Goal: Task Accomplishment & Management: Manage account settings

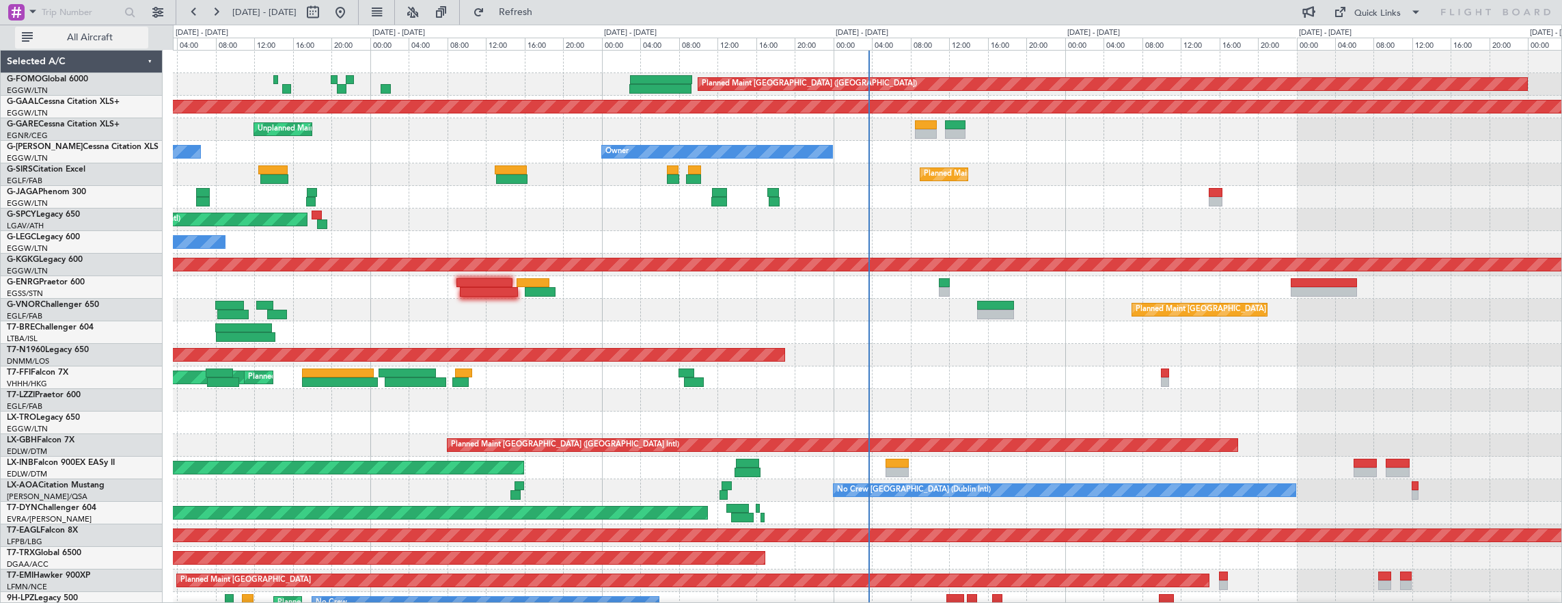
click at [86, 40] on span "All Aircraft" at bounding box center [90, 38] width 109 height 10
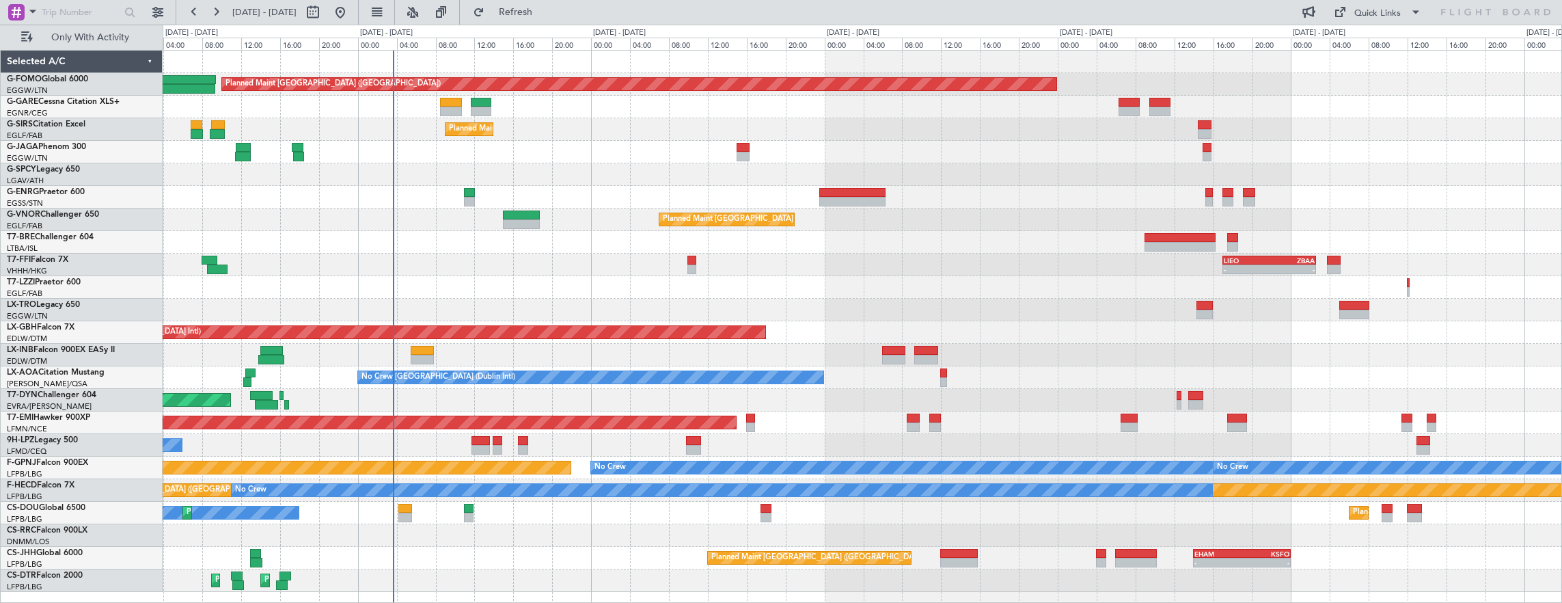
click at [530, 187] on div at bounding box center [862, 197] width 1399 height 23
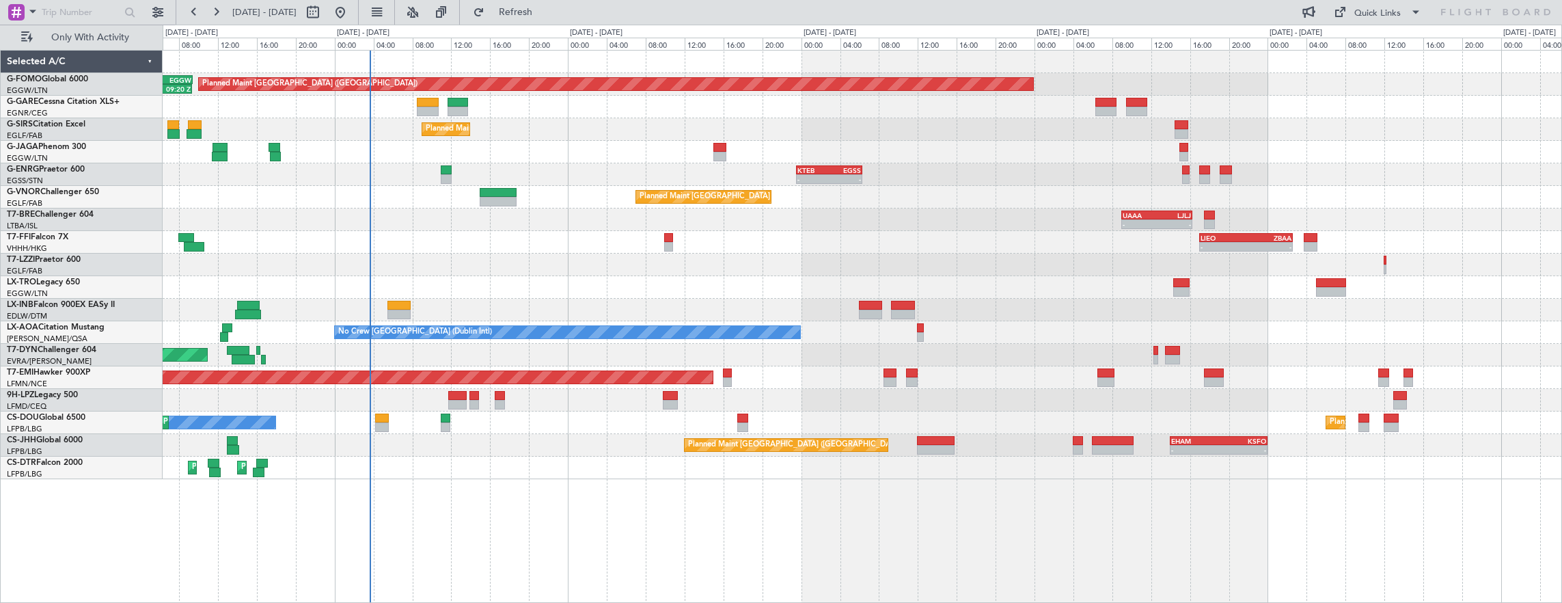
click at [382, 513] on div "Planned Maint [GEOGRAPHIC_DATA] ([GEOGRAPHIC_DATA]) 02:55 Z 09:20 Z KTEB 03:00 …" at bounding box center [863, 326] width 1400 height 553
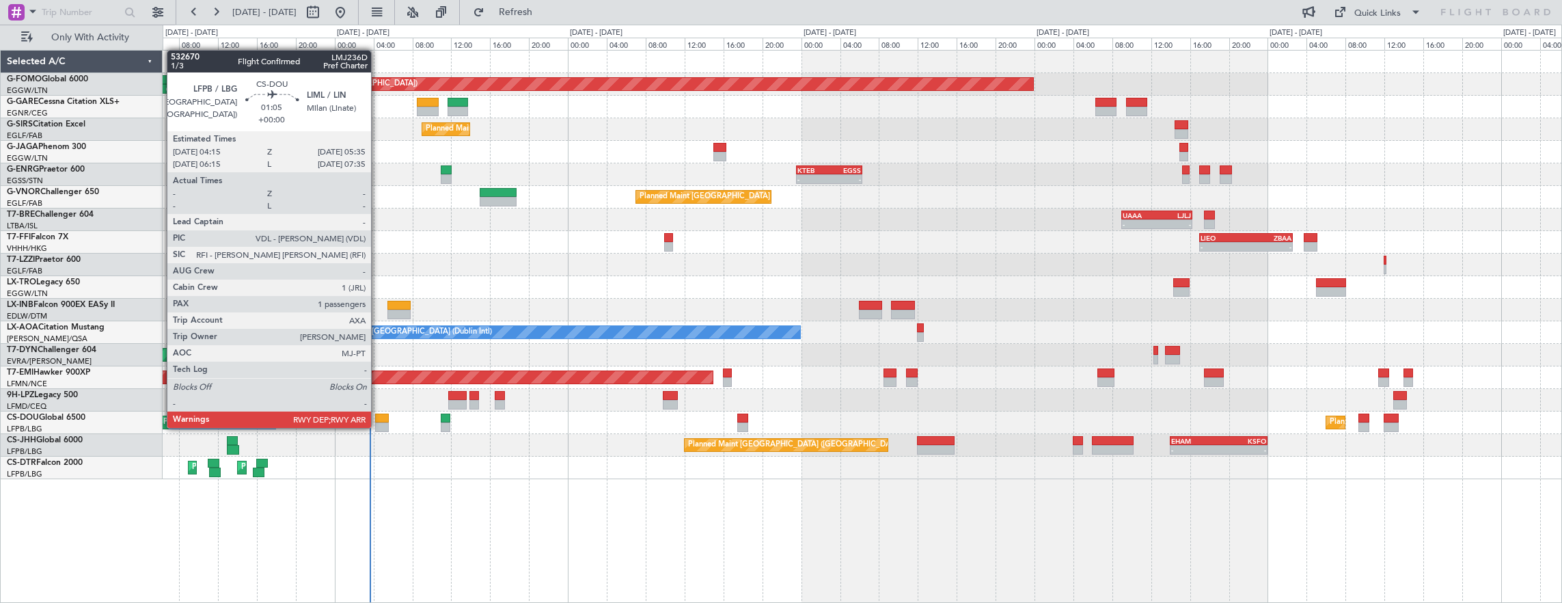
click at [378, 426] on div at bounding box center [381, 427] width 13 height 10
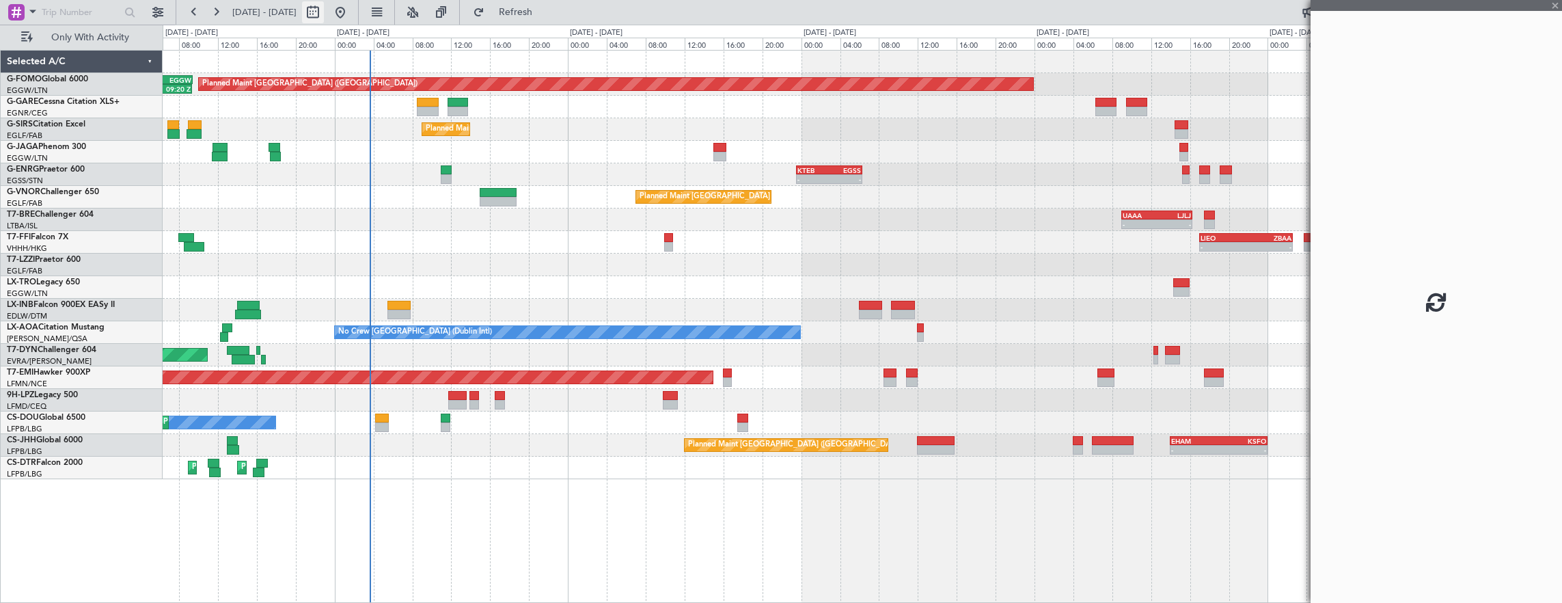
click at [324, 13] on button at bounding box center [313, 12] width 22 height 22
select select "9"
select select "2025"
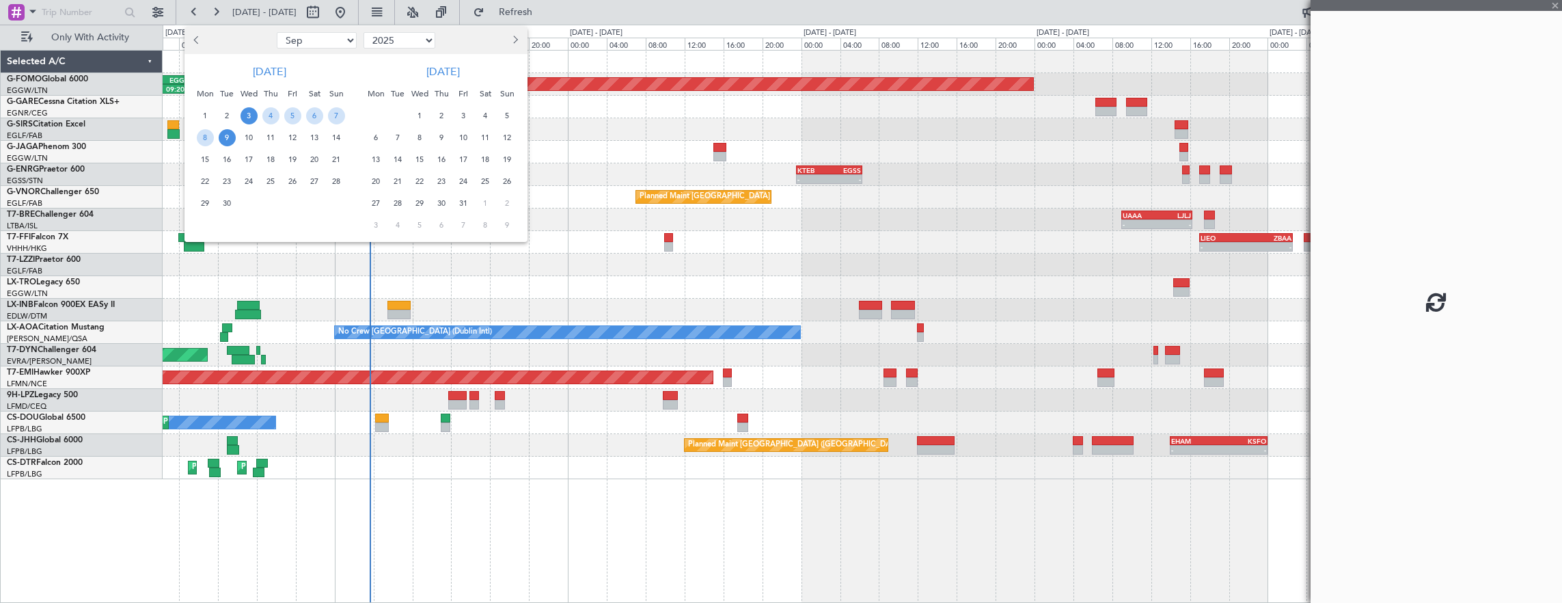
click at [243, 115] on span "3" at bounding box center [248, 115] width 17 height 17
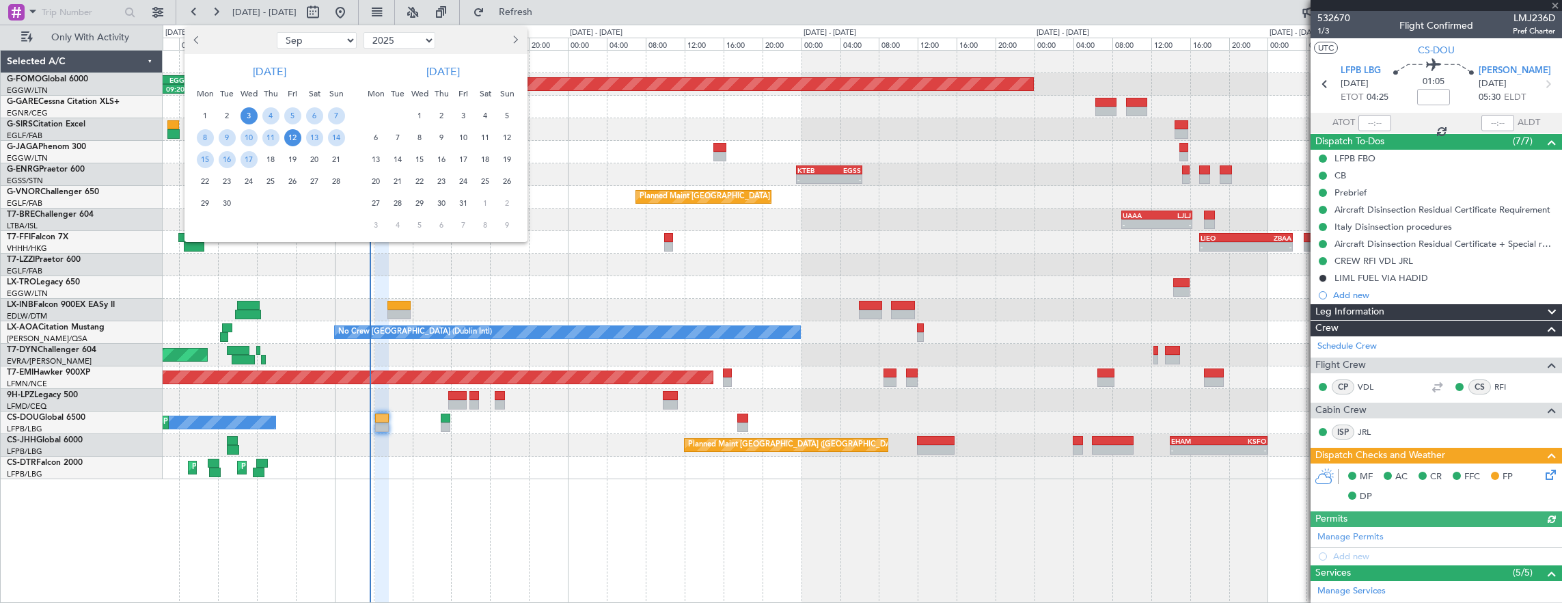
click at [289, 136] on span "12" at bounding box center [292, 137] width 17 height 17
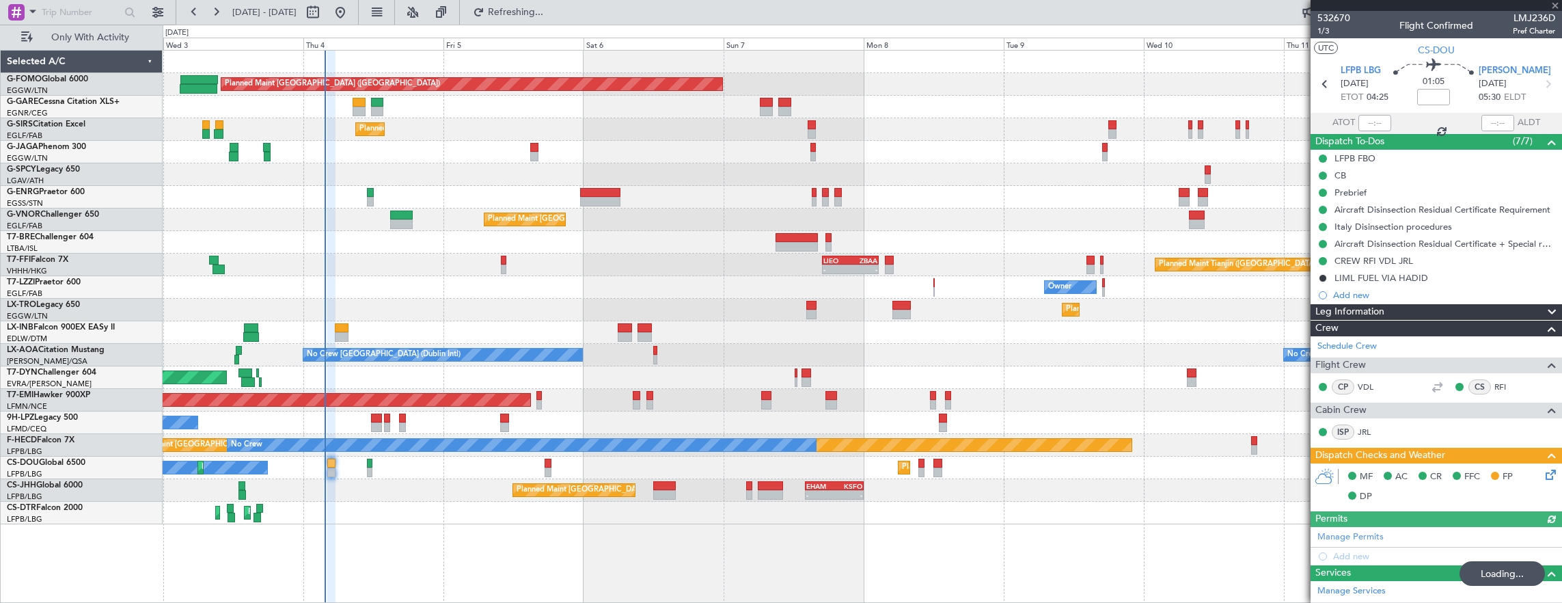
click at [1542, 477] on icon at bounding box center [1547, 472] width 11 height 11
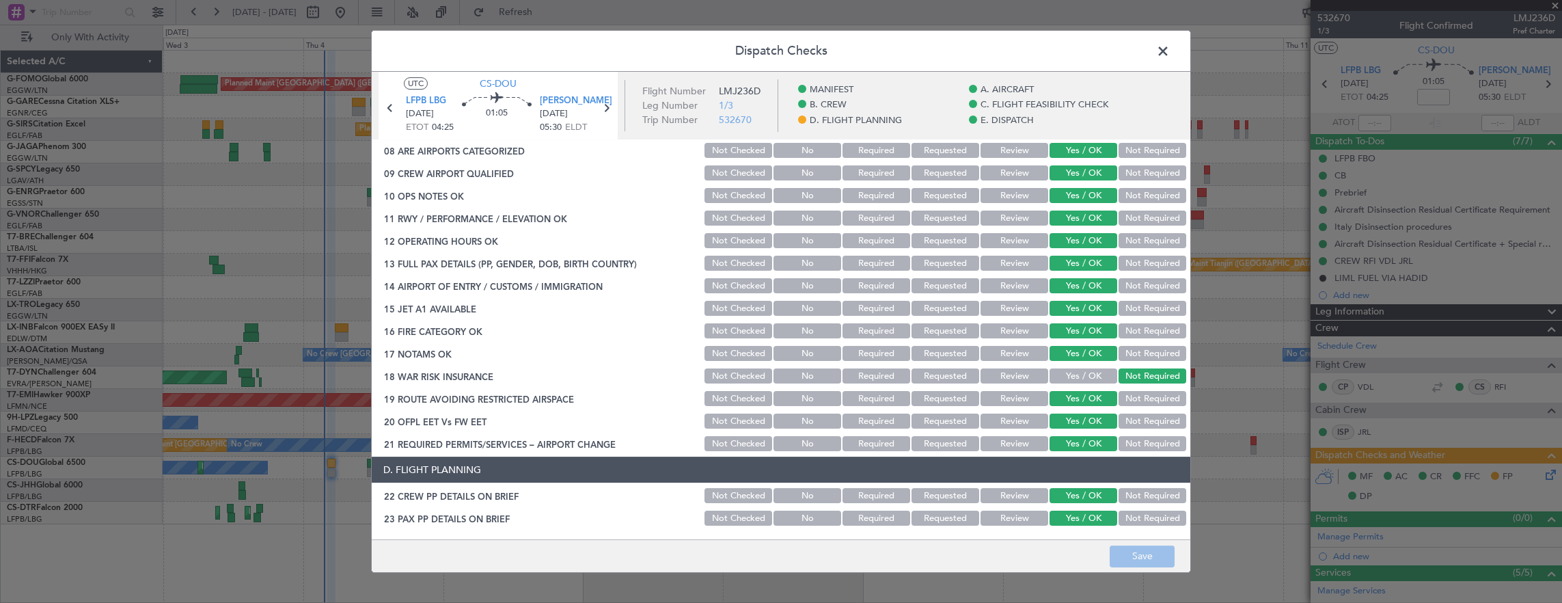
scroll to position [751, 0]
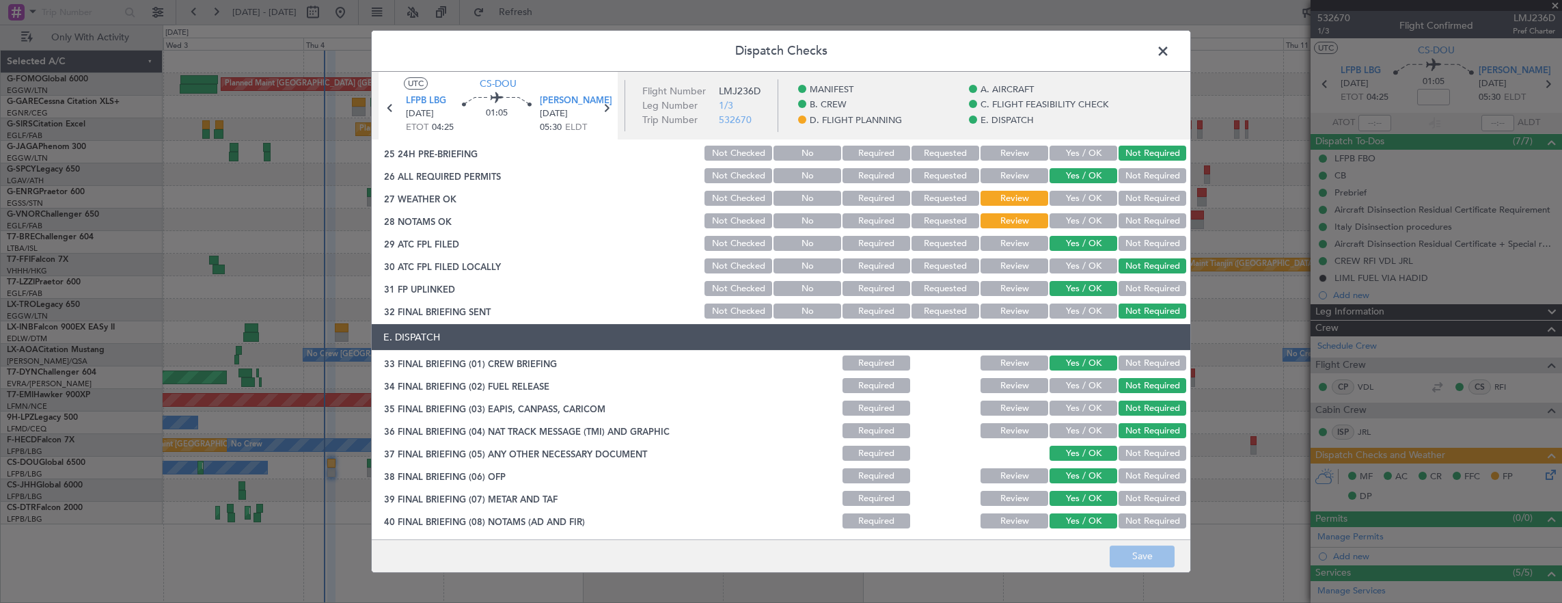
drag, startPoint x: 1053, startPoint y: 210, endPoint x: 1060, endPoint y: 198, distance: 14.1
click at [1055, 208] on section "D. FLIGHT PLANNING 22 CREW PP DETAILS ON BRIEF Not Checked No Required Requeste…" at bounding box center [781, 183] width 818 height 274
click at [1060, 197] on button "Yes / OK" at bounding box center [1083, 198] width 68 height 15
click at [1060, 225] on button "Yes / OK" at bounding box center [1083, 220] width 68 height 15
click at [1131, 546] on button "Save" at bounding box center [1141, 556] width 65 height 22
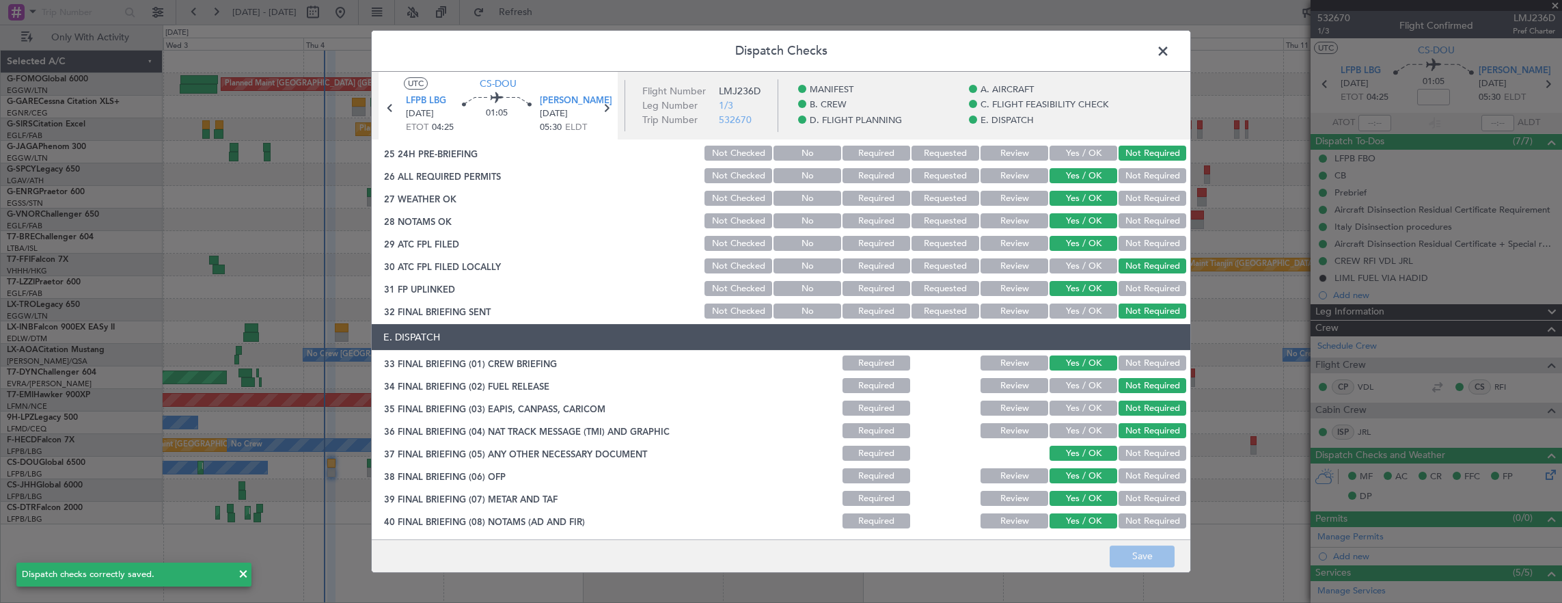
click at [1170, 47] on span at bounding box center [1170, 54] width 0 height 27
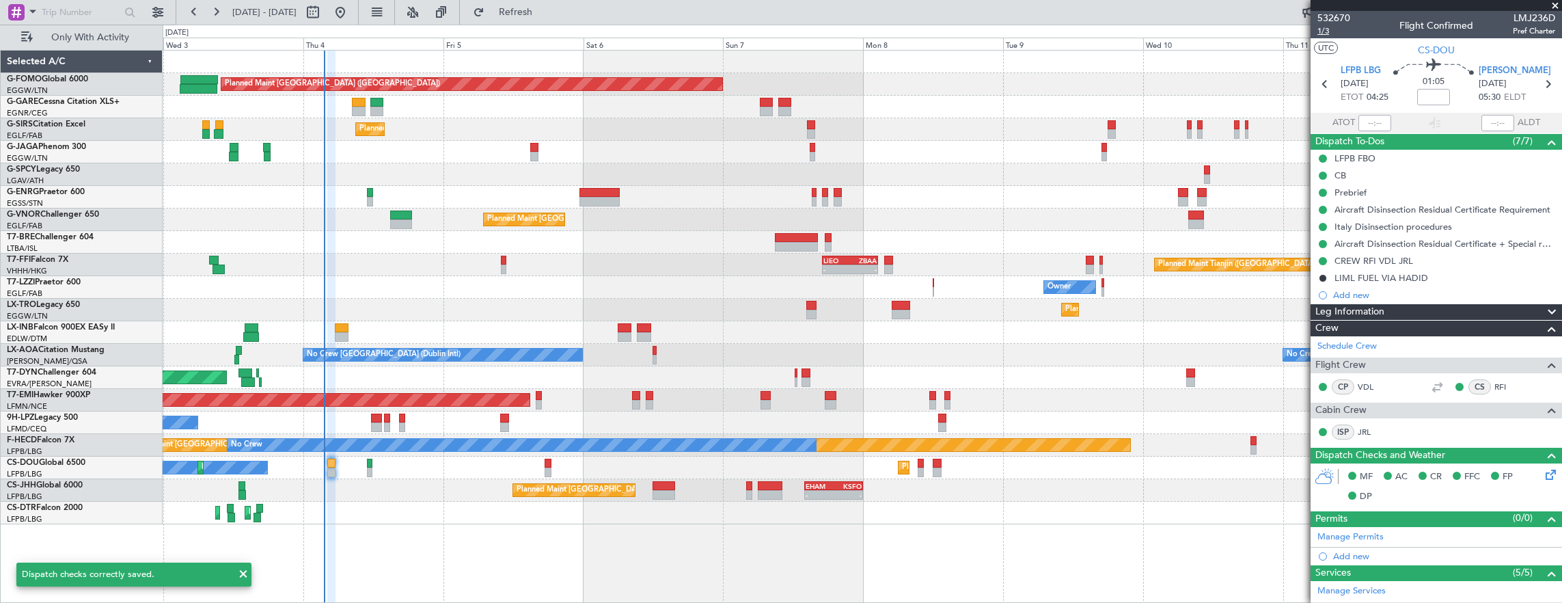
click at [1328, 35] on span "1/3" at bounding box center [1333, 31] width 33 height 12
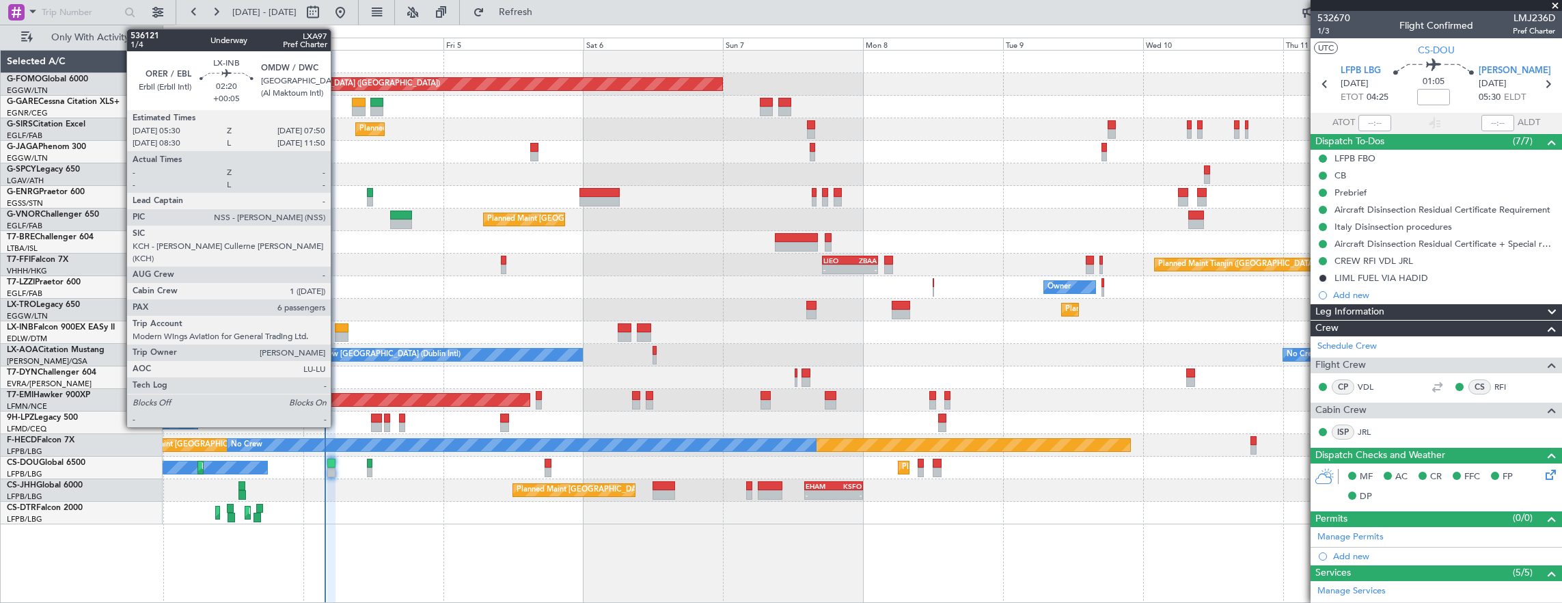
click at [337, 329] on div at bounding box center [342, 328] width 14 height 10
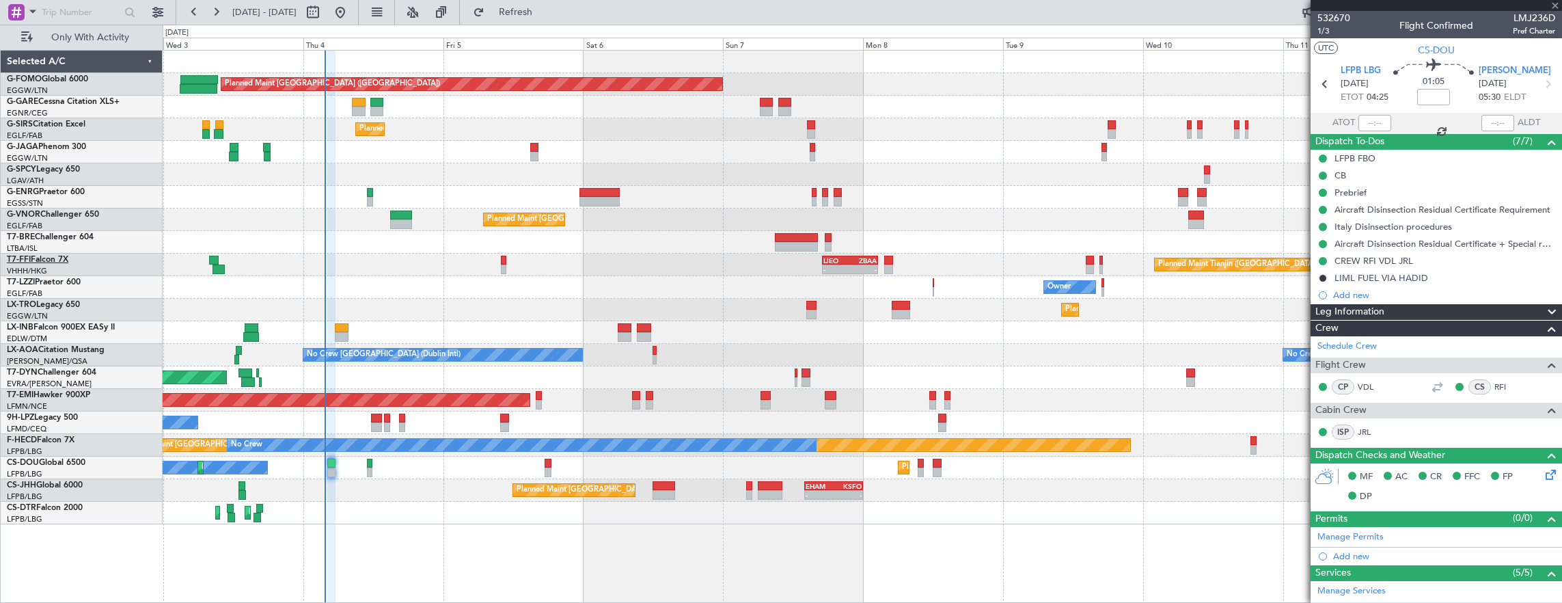
type input "+00:05"
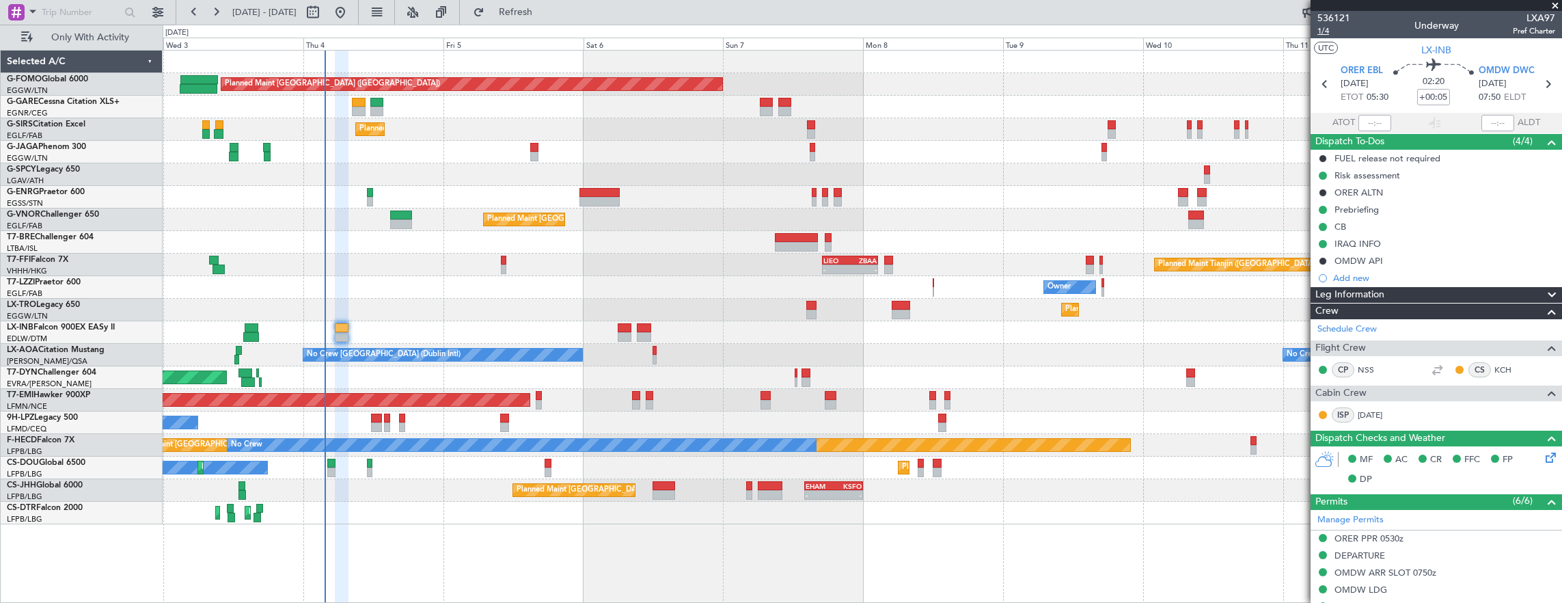
click at [1320, 31] on span "1/4" at bounding box center [1333, 31] width 33 height 12
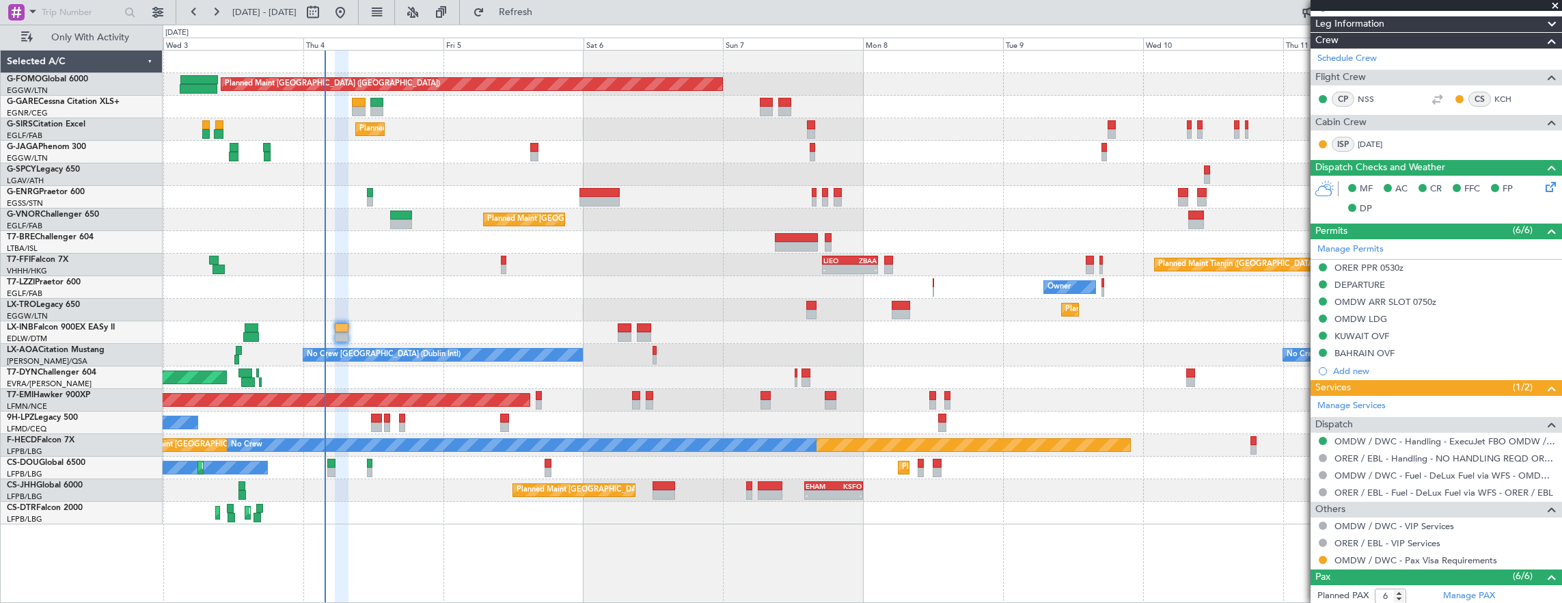
scroll to position [410, 0]
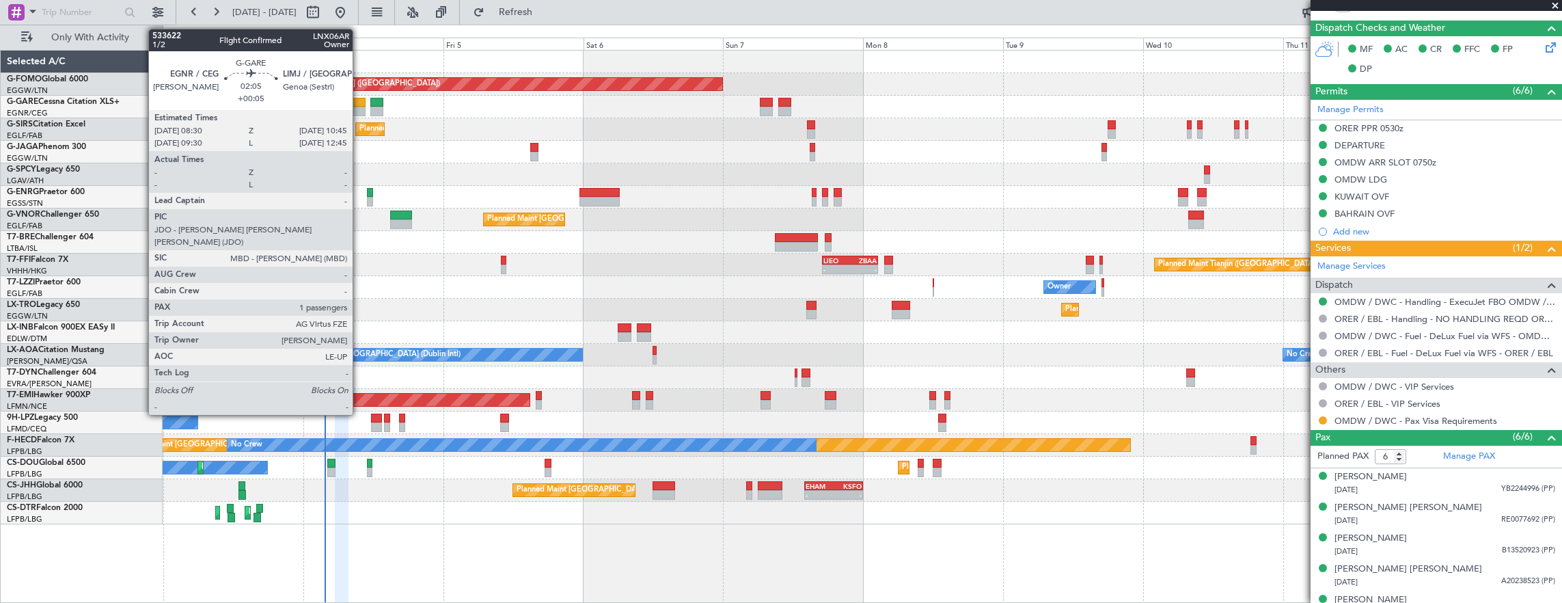
click at [361, 107] on div at bounding box center [359, 112] width 14 height 10
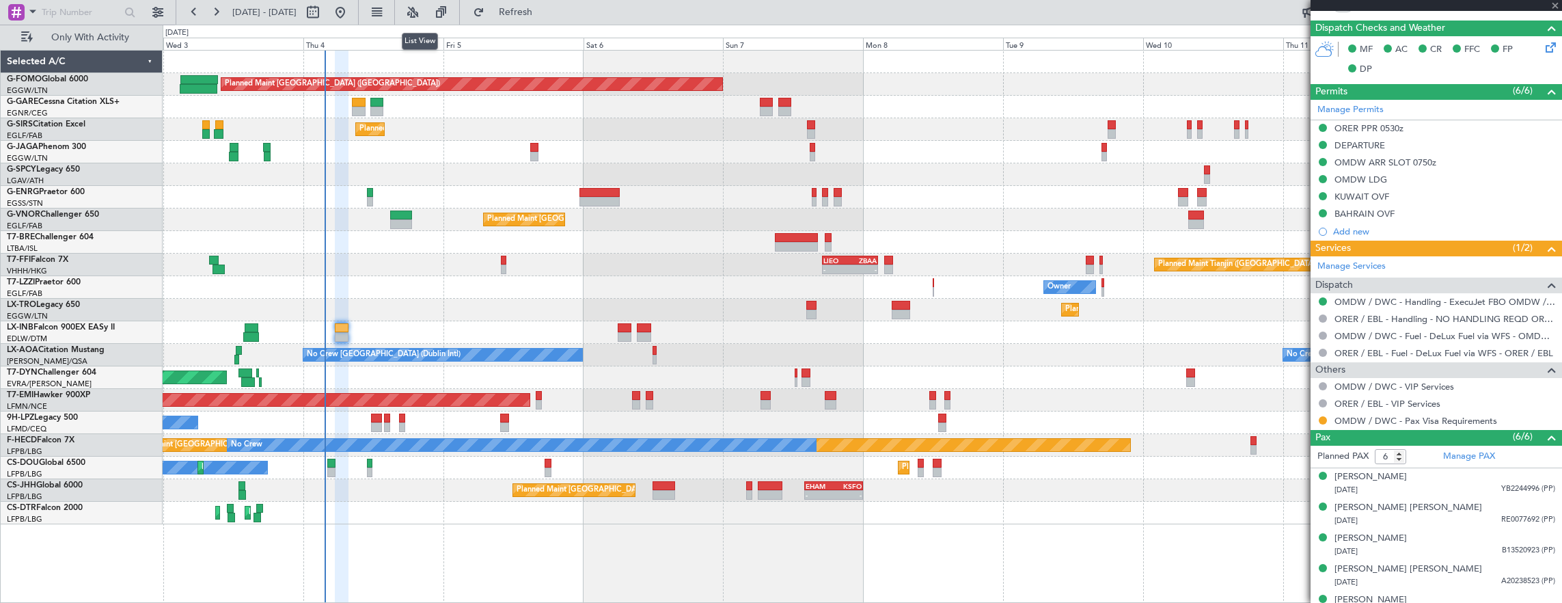
type input "1"
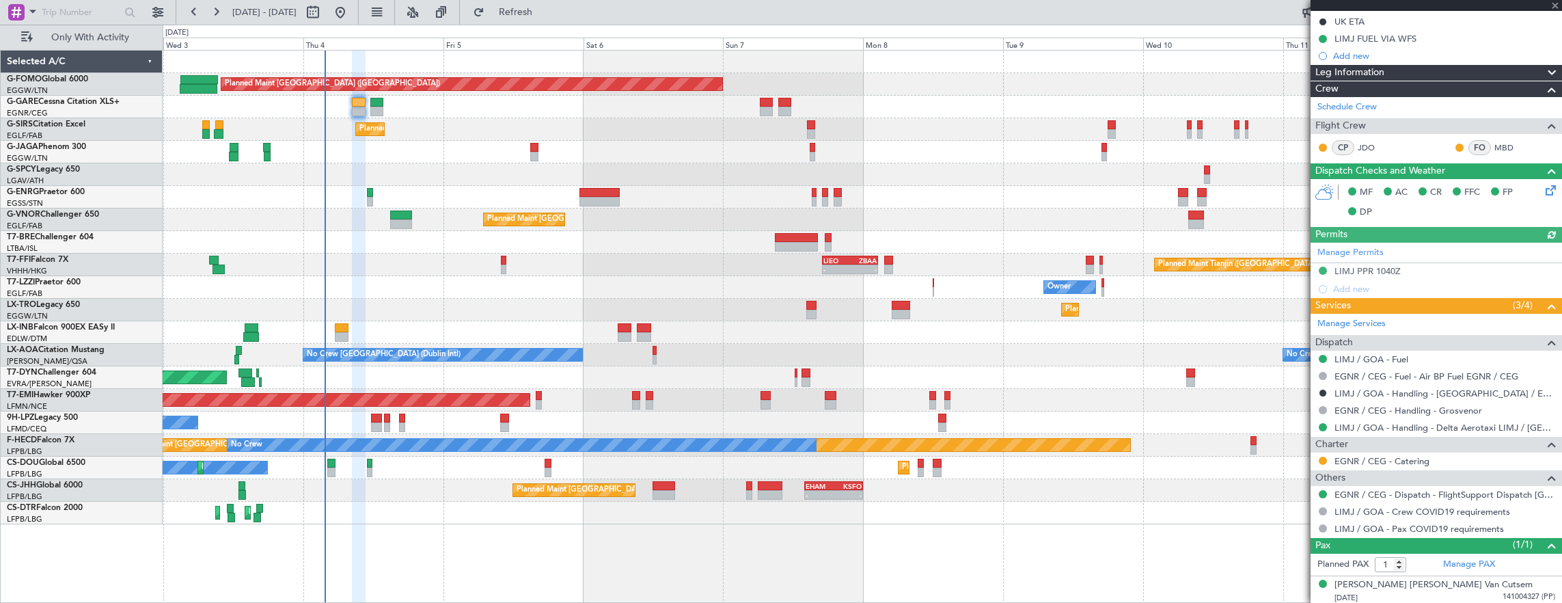
scroll to position [0, 0]
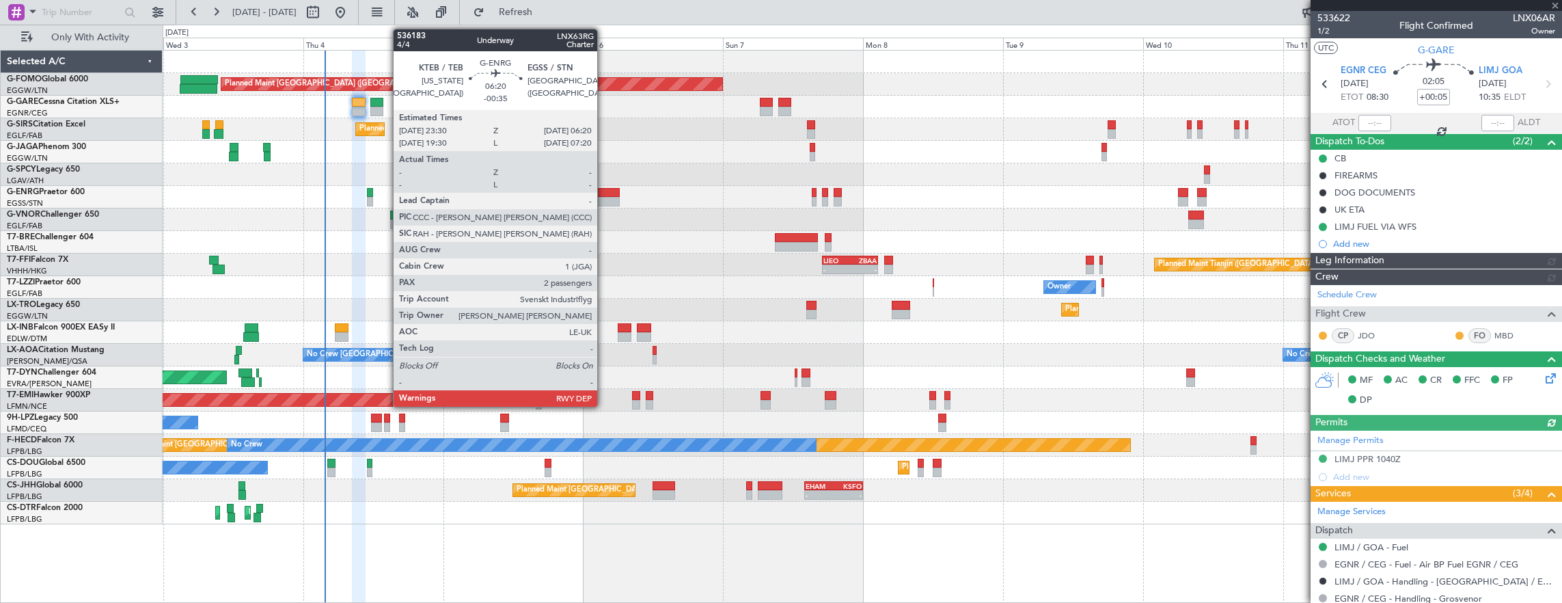
click at [604, 198] on div at bounding box center [599, 202] width 40 height 10
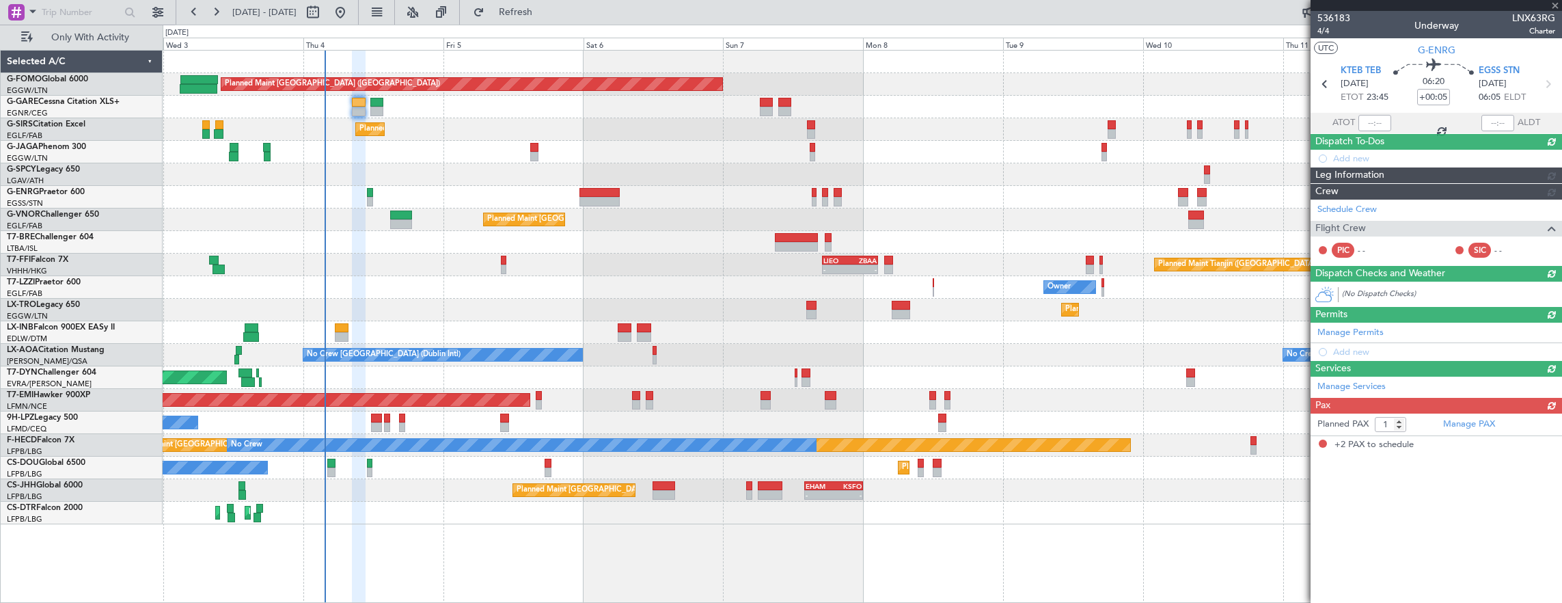
type input "-00:35"
type input "2"
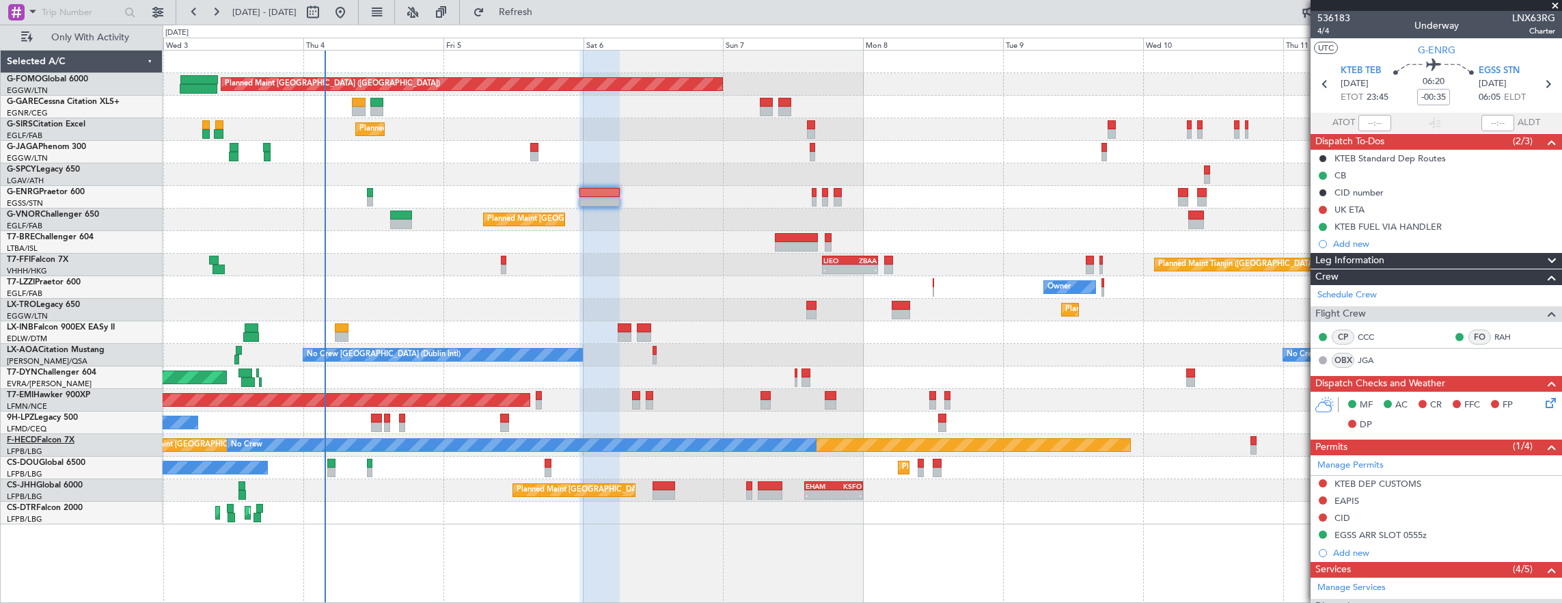
click at [54, 442] on link "F-HECD Falcon 7X" at bounding box center [41, 440] width 68 height 8
